Goal: Use online tool/utility: Utilize a website feature to perform a specific function

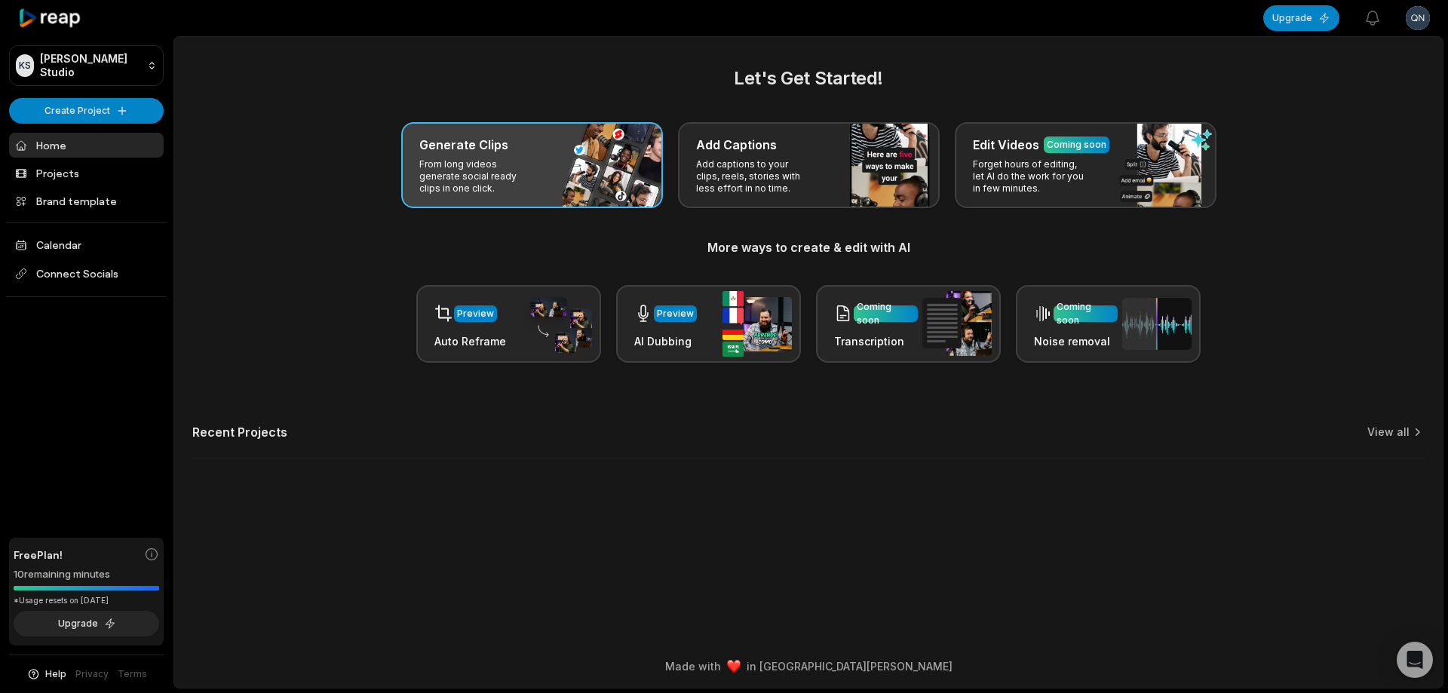
click at [586, 164] on div "Generate Clips From long videos generate social ready clips in one click." at bounding box center [532, 165] width 262 height 86
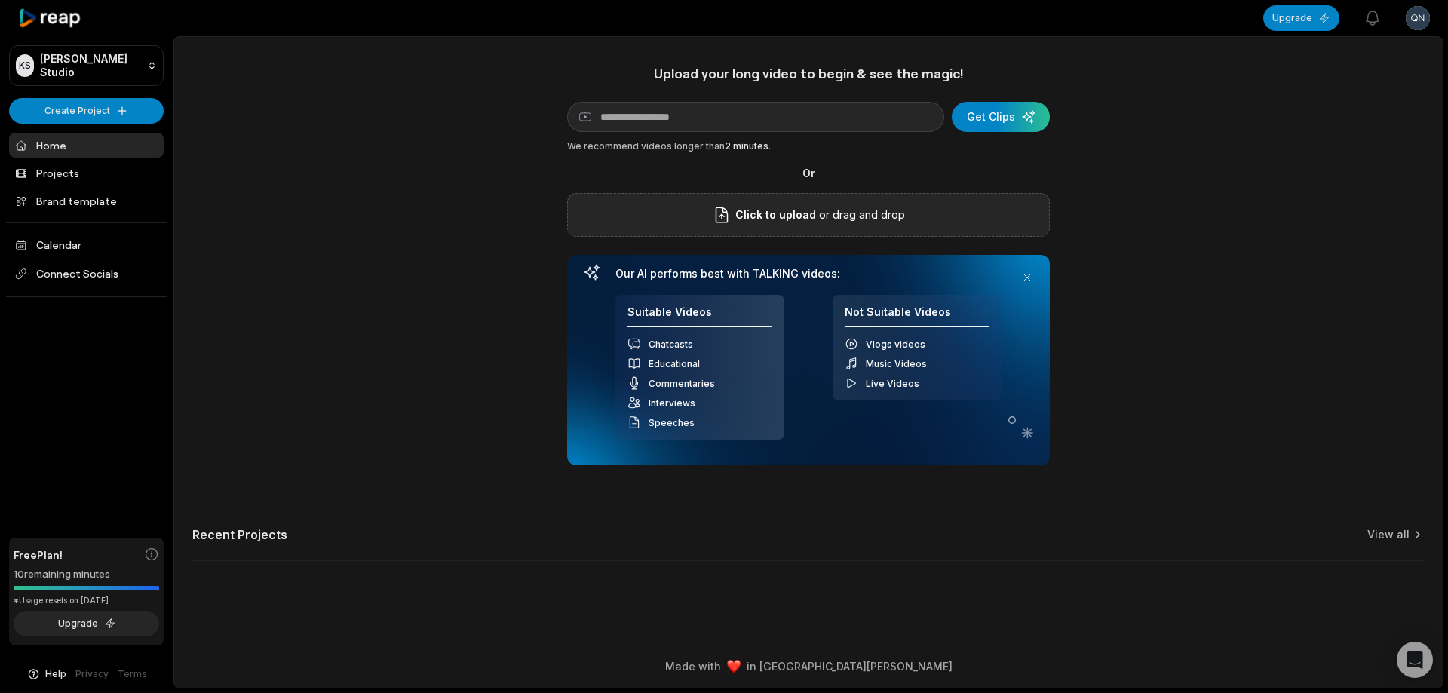
click at [770, 222] on span "Click to upload" at bounding box center [775, 215] width 81 height 18
click at [0, 0] on input "Click to upload" at bounding box center [0, 0] width 0 height 0
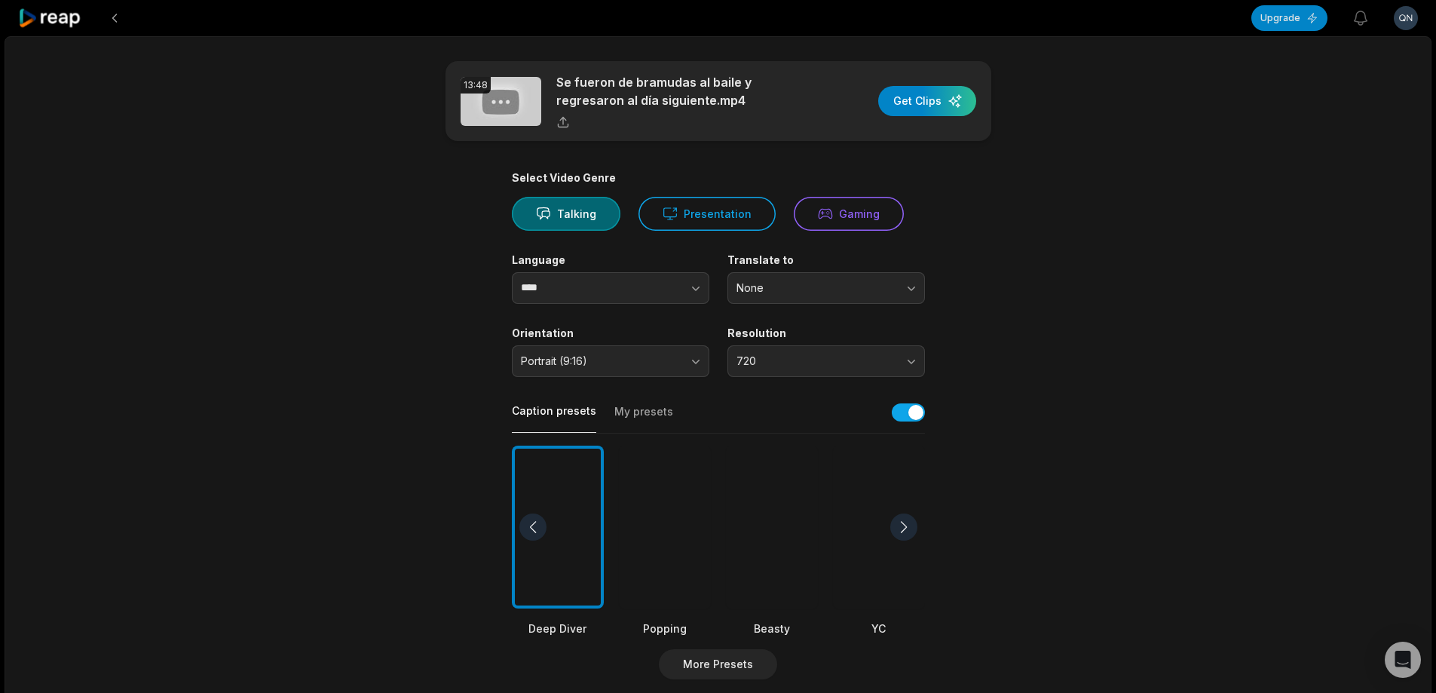
click at [768, 510] on div at bounding box center [772, 528] width 92 height 164
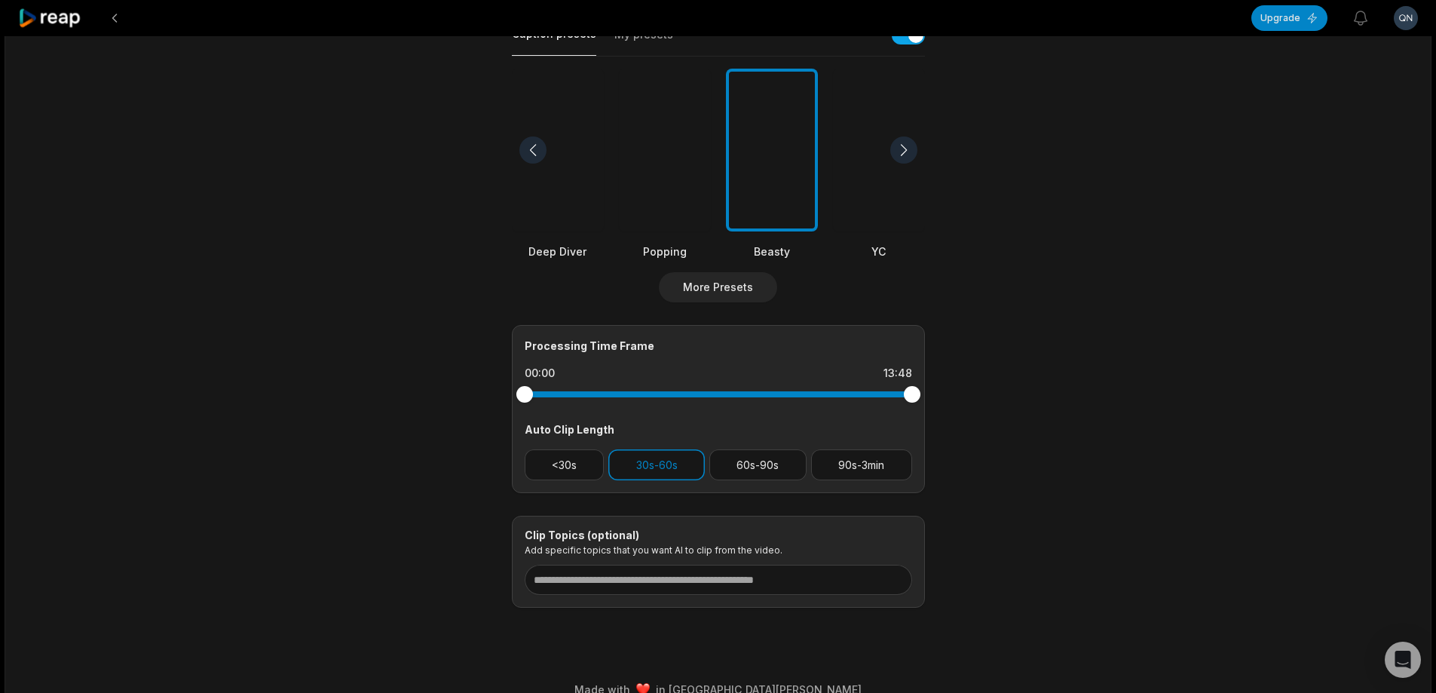
scroll to position [400, 0]
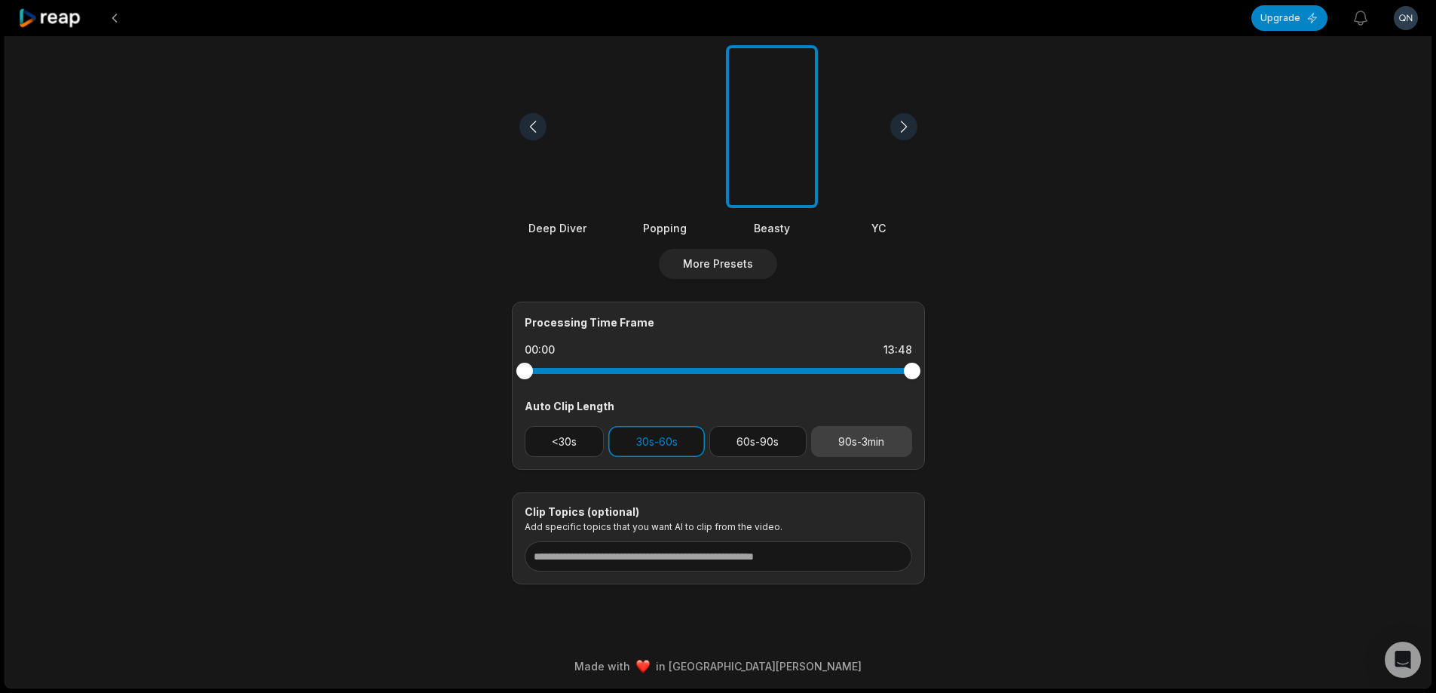
click at [862, 441] on button "90s-3min" at bounding box center [861, 441] width 101 height 31
click at [665, 453] on button "30s-60s" at bounding box center [656, 441] width 97 height 31
drag, startPoint x: 912, startPoint y: 372, endPoint x: 805, endPoint y: 372, distance: 107.1
click at [805, 372] on div at bounding box center [805, 371] width 17 height 17
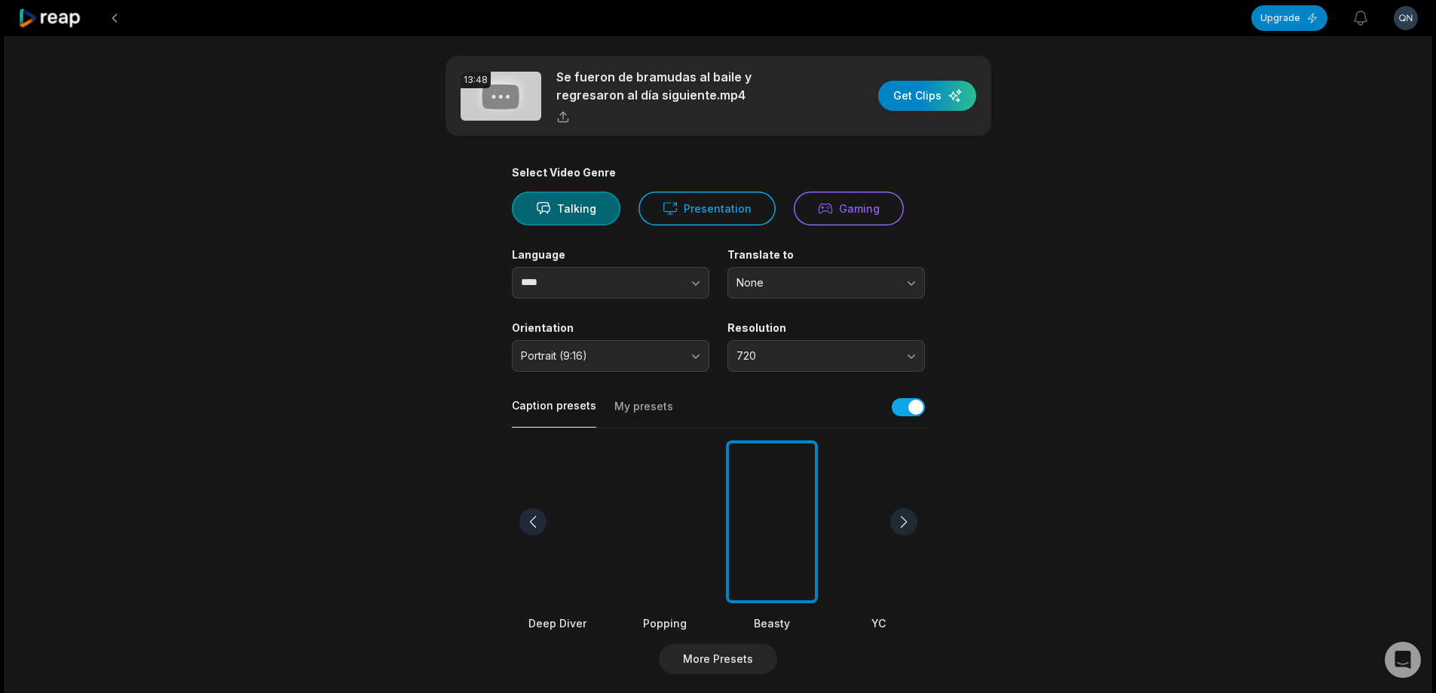
scroll to position [0, 0]
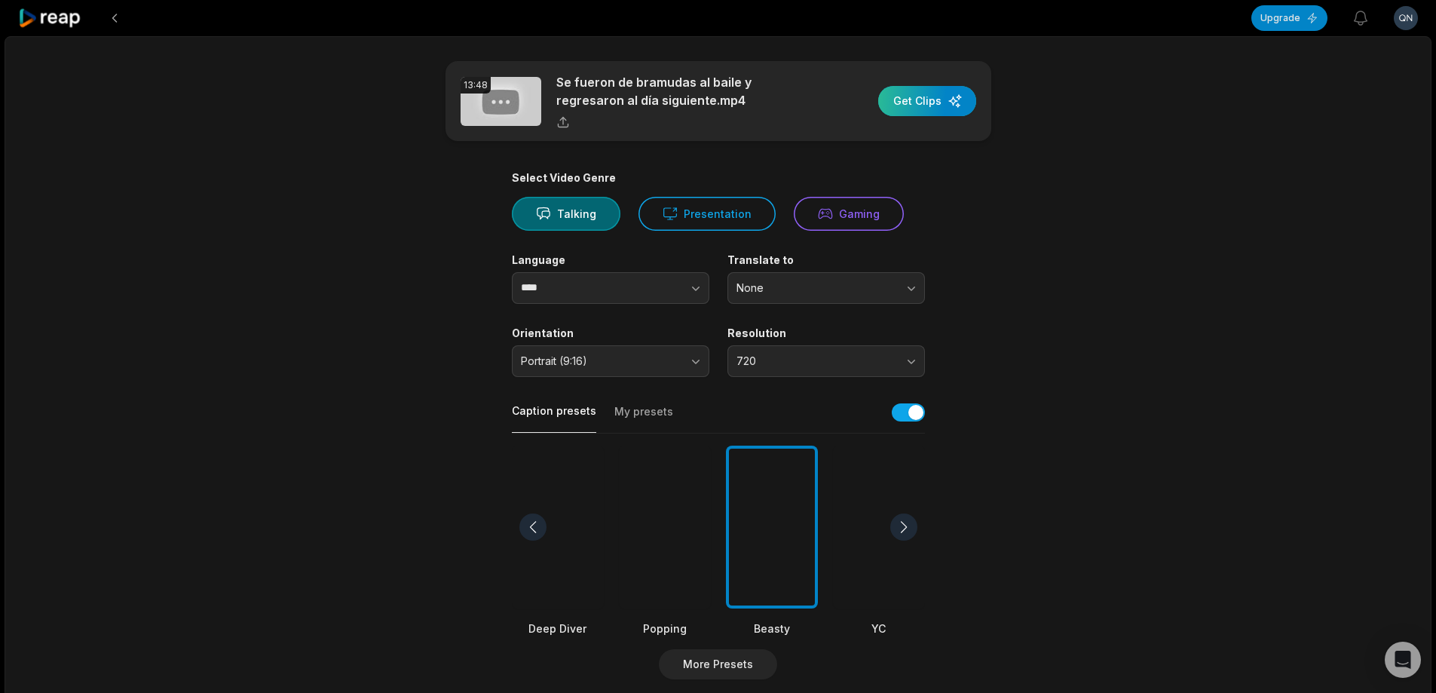
click at [930, 93] on div "button" at bounding box center [927, 101] width 98 height 30
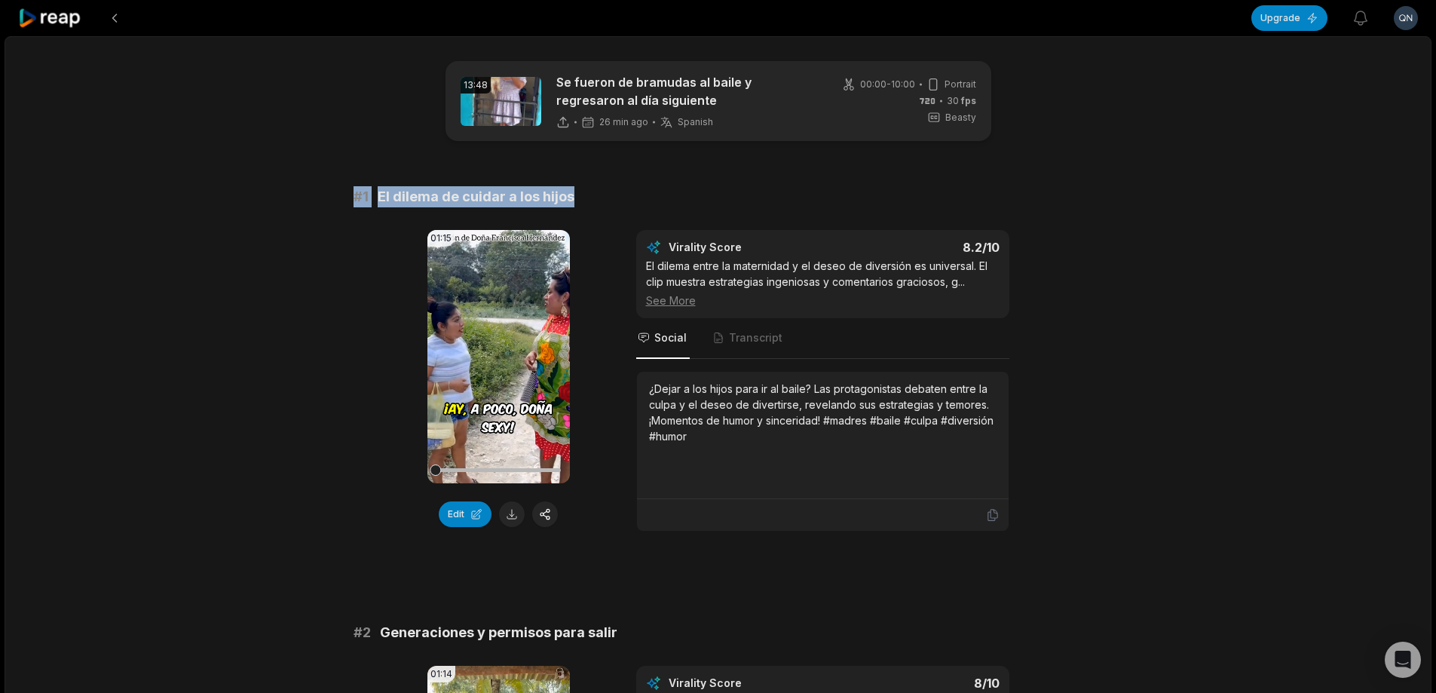
drag, startPoint x: 345, startPoint y: 198, endPoint x: 594, endPoint y: 198, distance: 248.8
copy div "# 1 El dilema de cuidar a los hijos"
click at [514, 516] on button at bounding box center [512, 514] width 26 height 26
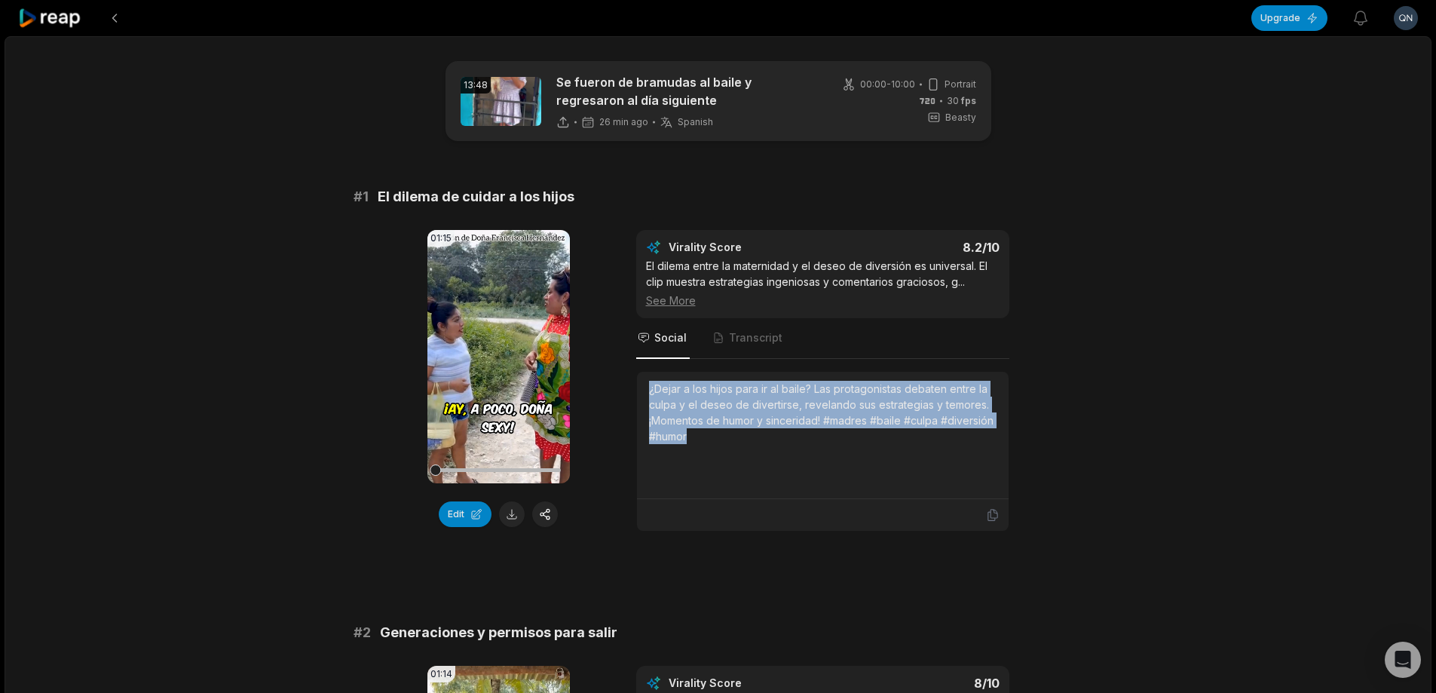
drag, startPoint x: 647, startPoint y: 387, endPoint x: 720, endPoint y: 397, distance: 73.9
click at [730, 440] on div "¿Dejar a los hijos para ir al baile? Las protagonistas debaten entre la culpa y…" at bounding box center [823, 435] width 372 height 127
copy div "¿Dejar a los hijos para ir al baile? Las protagonistas debaten entre la culpa y…"
